Goal: Task Accomplishment & Management: Use online tool/utility

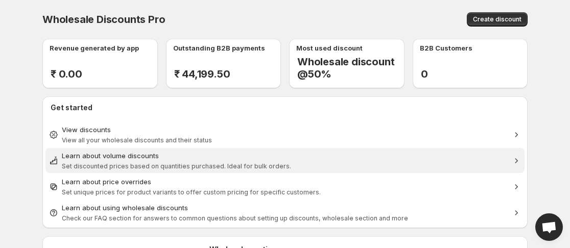
scroll to position [51, 0]
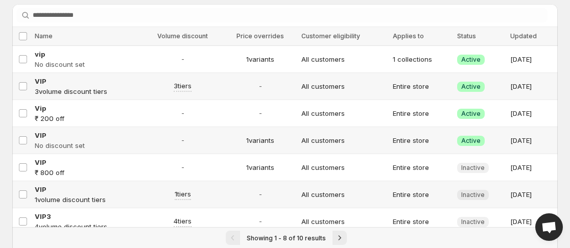
scroll to position [69, 0]
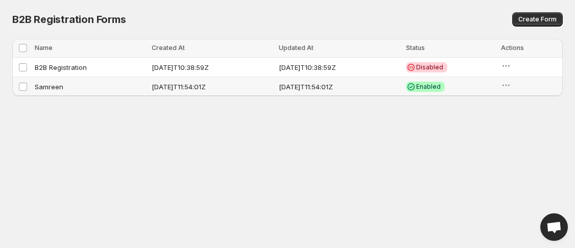
click at [50, 89] on td "Samreen" at bounding box center [90, 86] width 117 height 19
click at [51, 88] on td "Samreen" at bounding box center [90, 86] width 117 height 19
click at [148, 104] on body "Home Discounts B2B Registration Forms Net Terms Account Receivables Manual orde…" at bounding box center [287, 124] width 575 height 248
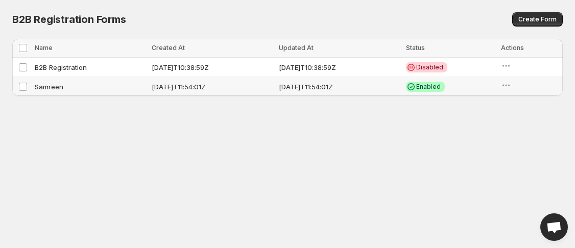
click at [337, 85] on td "[DATE]T11:54:01Z" at bounding box center [339, 86] width 127 height 19
click at [524, 84] on div at bounding box center [529, 86] width 56 height 13
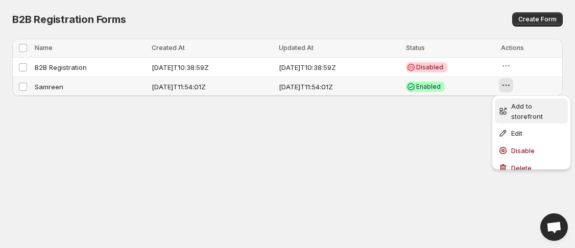
click at [524, 106] on span "Add to storefront" at bounding box center [527, 111] width 32 height 18
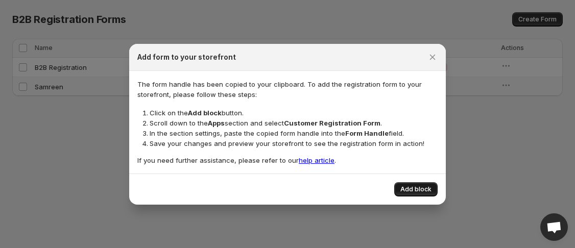
click at [414, 188] on span "Add block" at bounding box center [415, 189] width 31 height 8
